Goal: Information Seeking & Learning: Learn about a topic

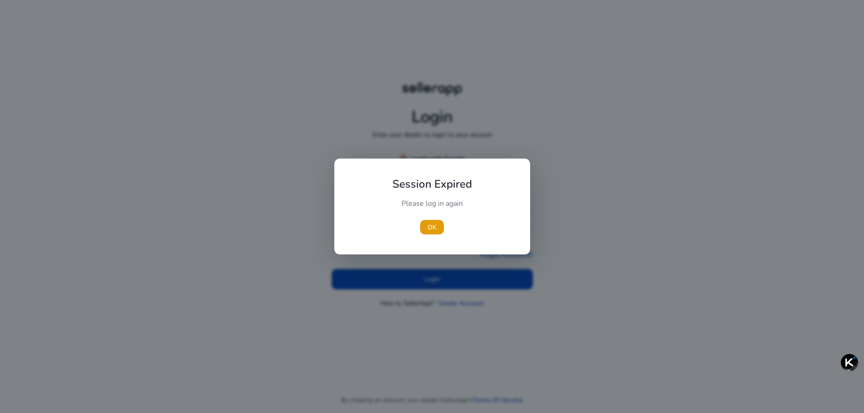
click at [575, 172] on div at bounding box center [432, 206] width 864 height 413
click at [435, 221] on span "button" at bounding box center [432, 227] width 24 height 22
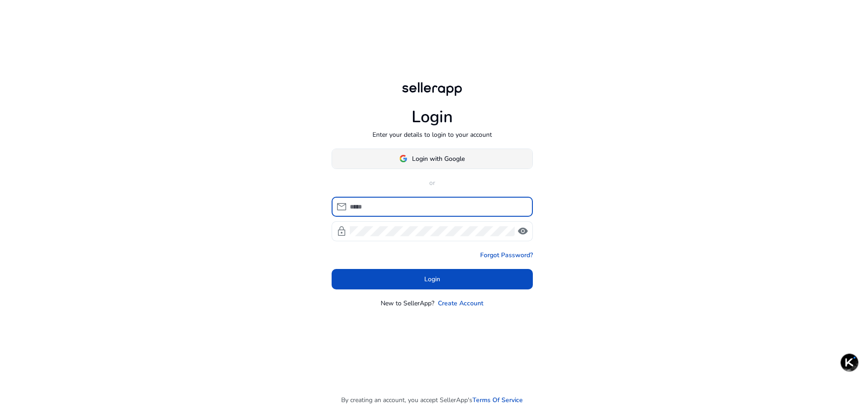
click at [441, 160] on span "Login with Google" at bounding box center [438, 159] width 53 height 10
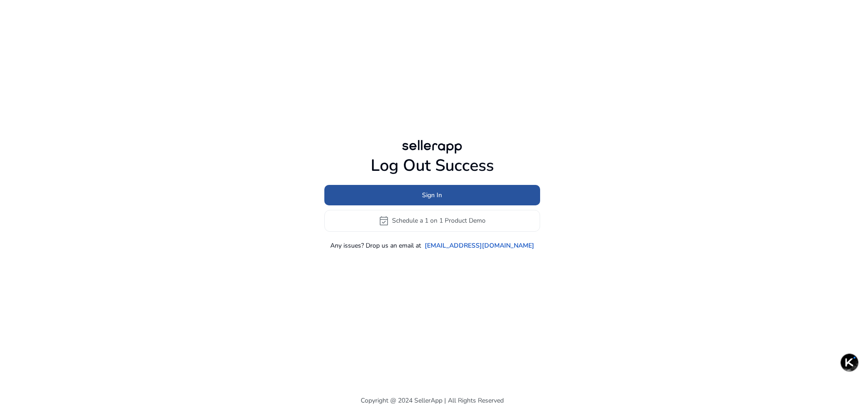
click at [450, 193] on span at bounding box center [433, 195] width 216 height 22
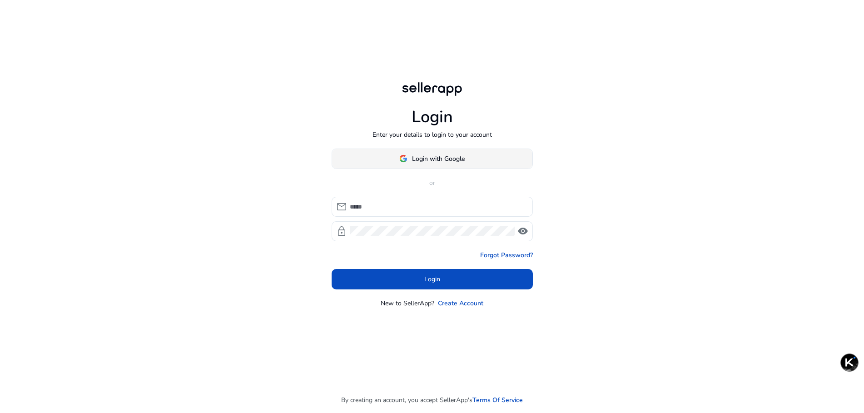
click at [431, 159] on span "Login with Google" at bounding box center [438, 159] width 53 height 10
click at [489, 163] on span at bounding box center [432, 159] width 200 height 22
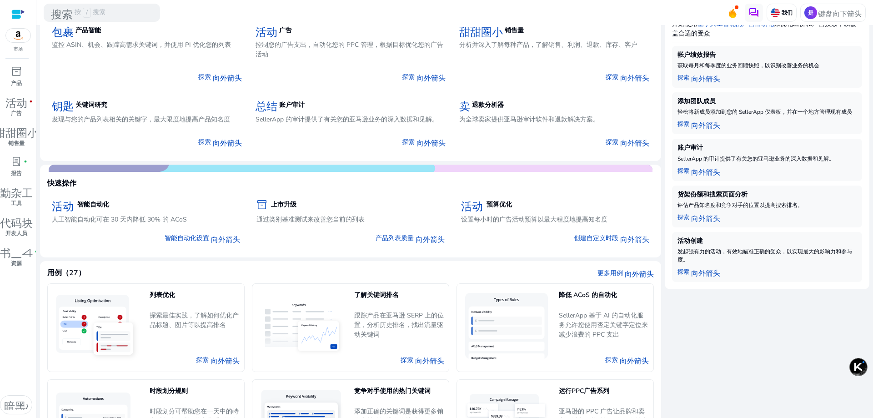
scroll to position [136, 0]
click at [18, 69] on font "inventory_2" at bounding box center [16, 71] width 11 height 13
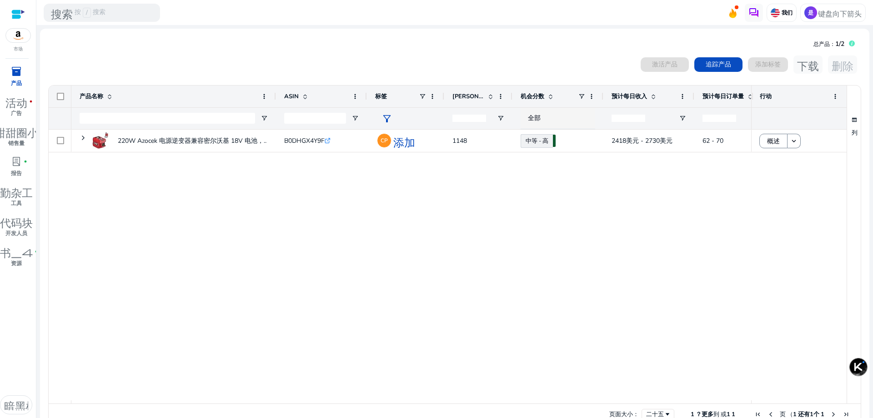
click at [327, 197] on div "220W Azocek 电源逆变器兼容密尔沃基 18V 电池，... B0DHGX4Y9F .st0{fill:#2c8af8} CP 添加 1148 中等 …" at bounding box center [410, 265] width 679 height 270
drag, startPoint x: 796, startPoint y: 141, endPoint x: 855, endPoint y: 152, distance: 60.2
click at [855, 152] on div "产品名称 ASIN 标签" at bounding box center [455, 244] width 812 height 318
click at [824, 180] on font "关键词跟踪" at bounding box center [820, 180] width 32 height 9
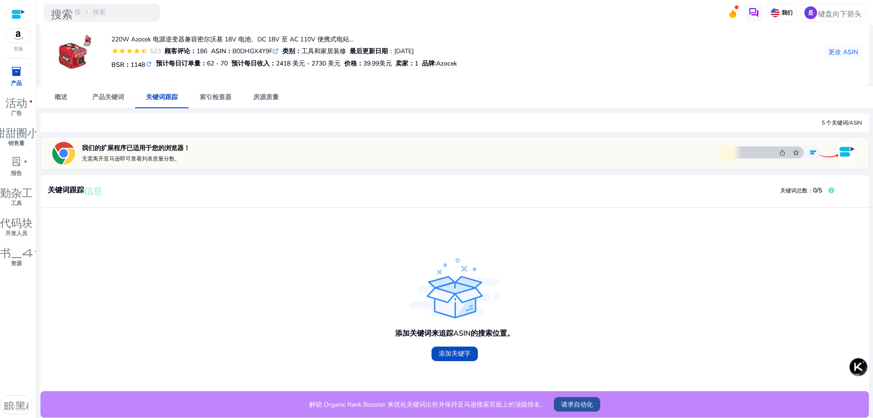
click at [564, 403] on font "请求自动化" at bounding box center [577, 404] width 32 height 9
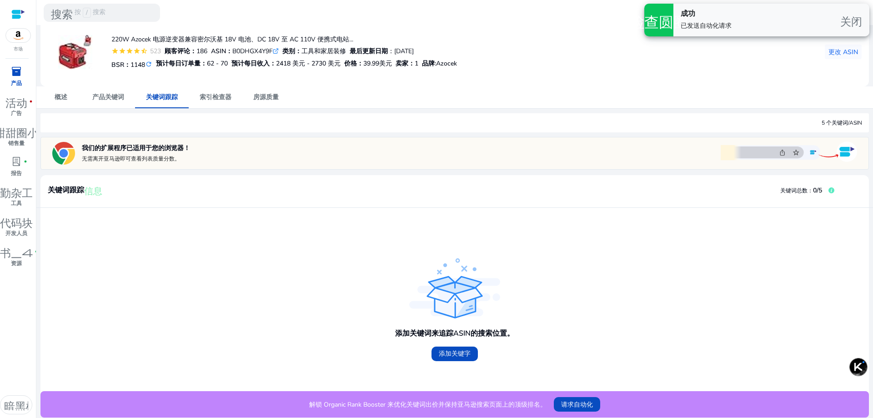
click at [570, 345] on div "添加关键词来追踪ASIN的搜索位置。 添加关键字" at bounding box center [455, 299] width 814 height 169
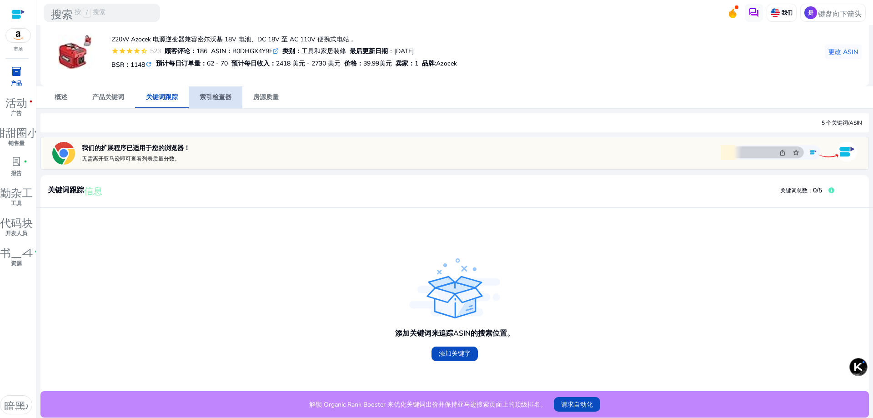
click at [223, 101] on span "索引检查器" at bounding box center [216, 97] width 32 height 22
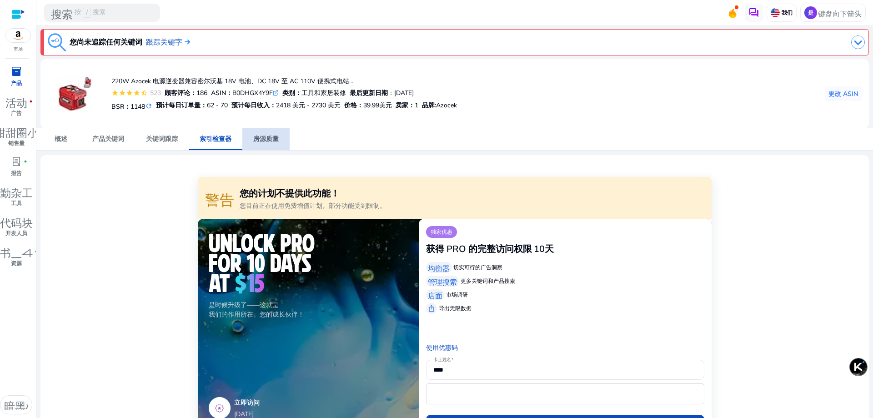
click at [265, 136] on font "房源质量" at bounding box center [265, 139] width 25 height 9
click at [161, 132] on span "关键词跟踪" at bounding box center [162, 139] width 32 height 22
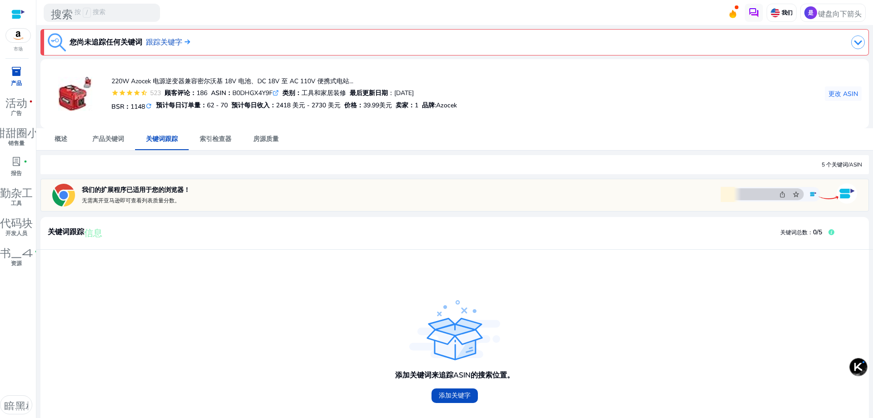
click at [191, 193] on div "我们的扩展程序已适用于您的浏览器！ 无需离开亚马逊即可查看列表质量分数。" at bounding box center [171, 194] width 242 height 27
click at [110, 138] on font "产品关键词" at bounding box center [108, 139] width 32 height 9
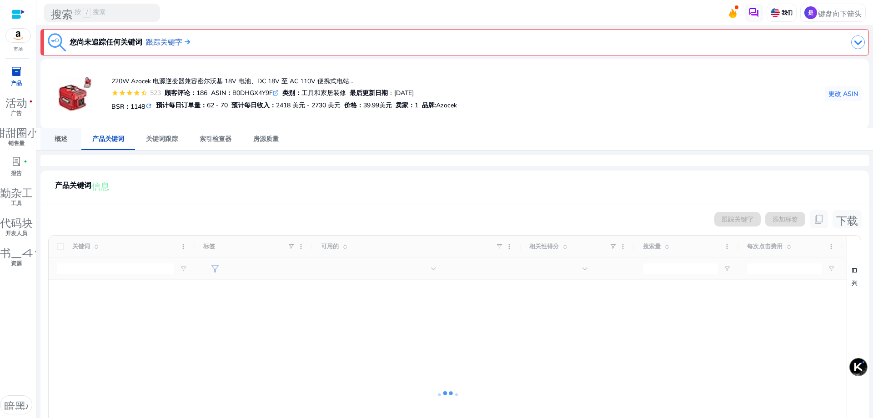
click at [58, 143] on span "概述" at bounding box center [61, 139] width 13 height 22
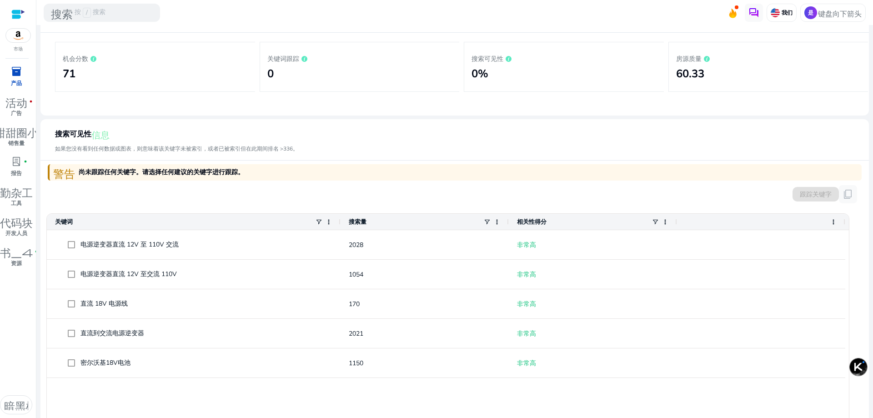
scroll to position [87, 0]
